Goal: Task Accomplishment & Management: Complete application form

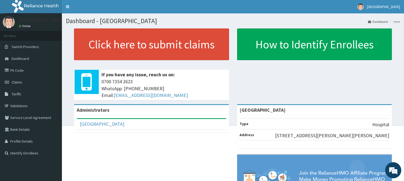
click at [332, 106] on div "[GEOGRAPHIC_DATA]" at bounding box center [314, 110] width 155 height 10
click at [39, 83] on link "Claims" at bounding box center [31, 82] width 62 height 12
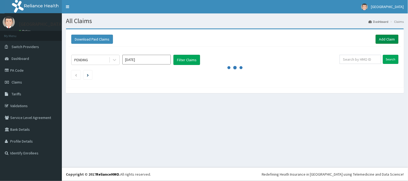
click at [383, 40] on link "Add Claim" at bounding box center [387, 39] width 23 height 9
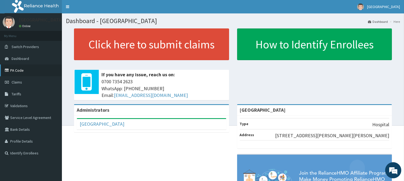
click at [45, 71] on link "PA Code" at bounding box center [31, 71] width 62 height 12
